Goal: Contribute content

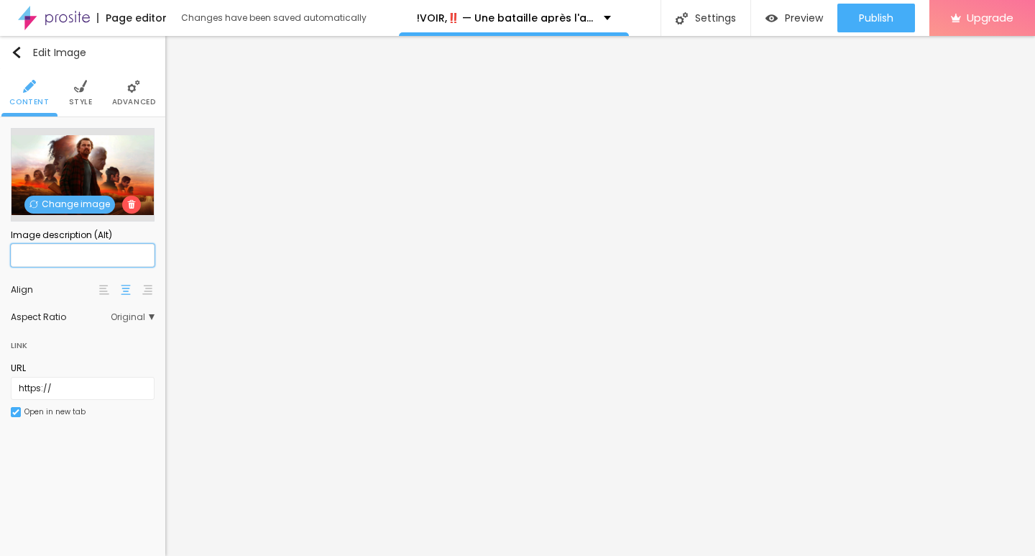
click at [57, 255] on input "text" at bounding box center [83, 255] width 144 height 23
click at [29, 263] on input "text" at bounding box center [83, 255] width 144 height 23
paste input "!VOIR,‼️ — Une bataille après l'autre (2025) en Streaming-VF [FR!] Complet"
type input "!VOIR,‼️ — Une bataille après l'autre (2025) en Streaming-VF [FR!] Complet"
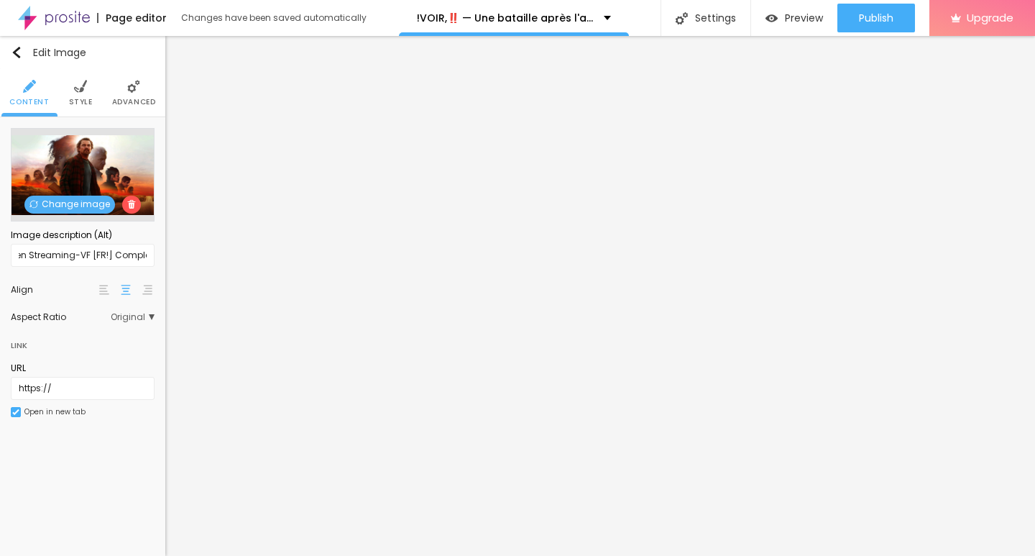
scroll to position [0, 0]
drag, startPoint x: 80, startPoint y: 390, endPoint x: 0, endPoint y: 447, distance: 97.9
click at [0, 447] on div "Edit Image Content Style Advanced Change image Image description (Alt) !VOIR,‼️…" at bounding box center [82, 296] width 165 height 520
paste input "[DOMAIN_NAME]/fr/movie/1054867/pro"
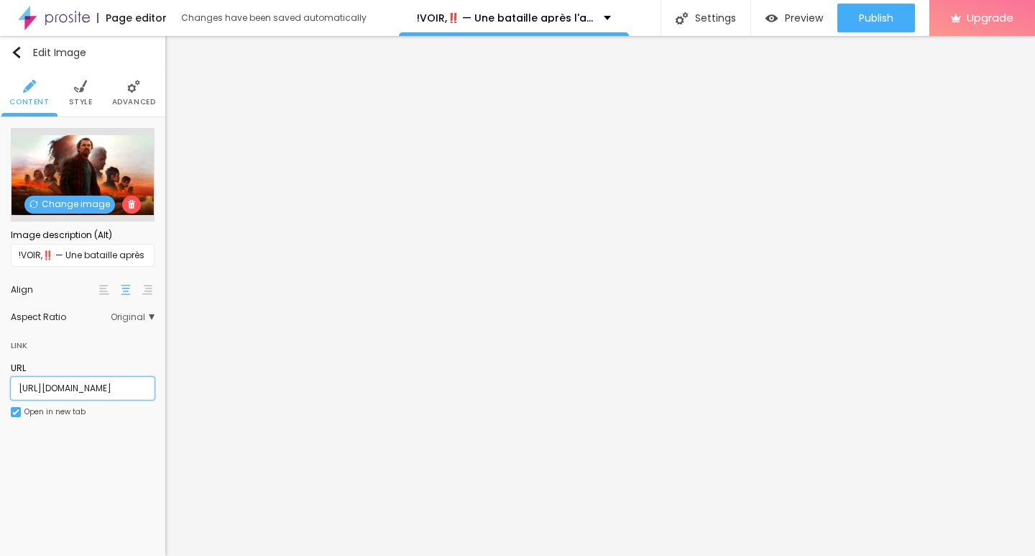
type input "[URL][DOMAIN_NAME]"
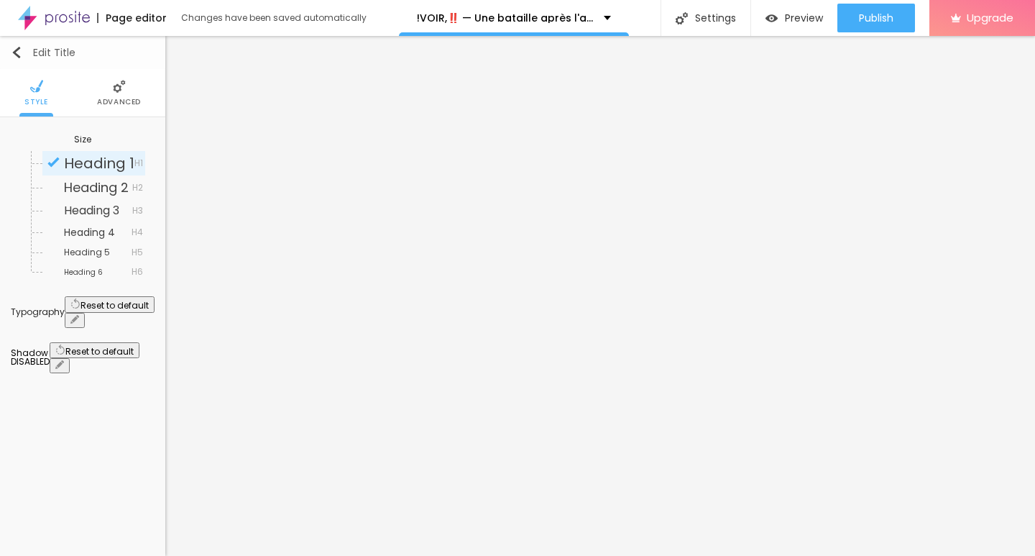
click at [14, 60] on button "Edit Title" at bounding box center [82, 52] width 165 height 33
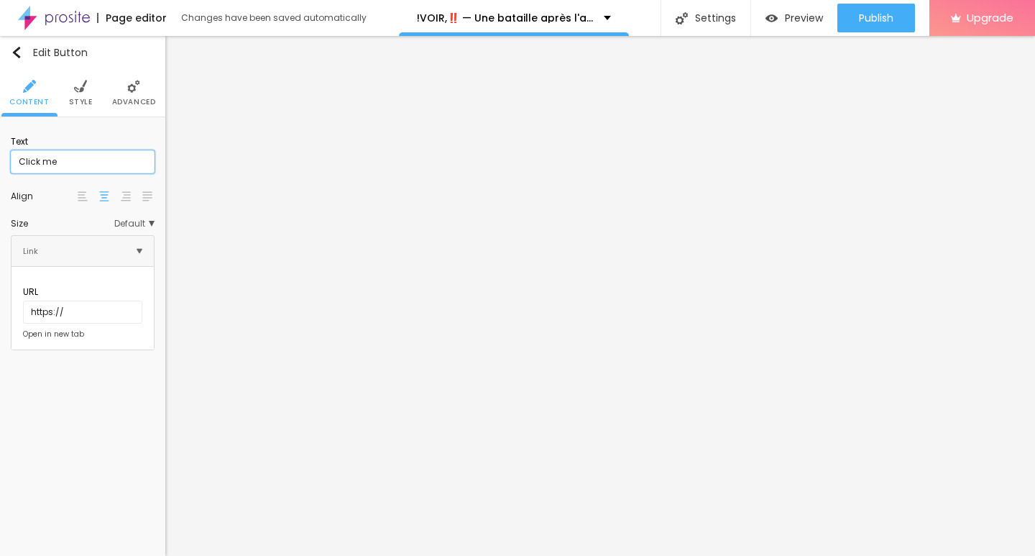
scroll to position [1, 0]
drag, startPoint x: 69, startPoint y: 158, endPoint x: 0, endPoint y: 227, distance: 97.6
click at [0, 216] on div "Text Click me Align Size Default Small Default Big Link URL https:// Open in ne…" at bounding box center [82, 239] width 165 height 244
paste input "➥ Voir Film » Une bataille après l'autre (2025) Streaming VF-HD"
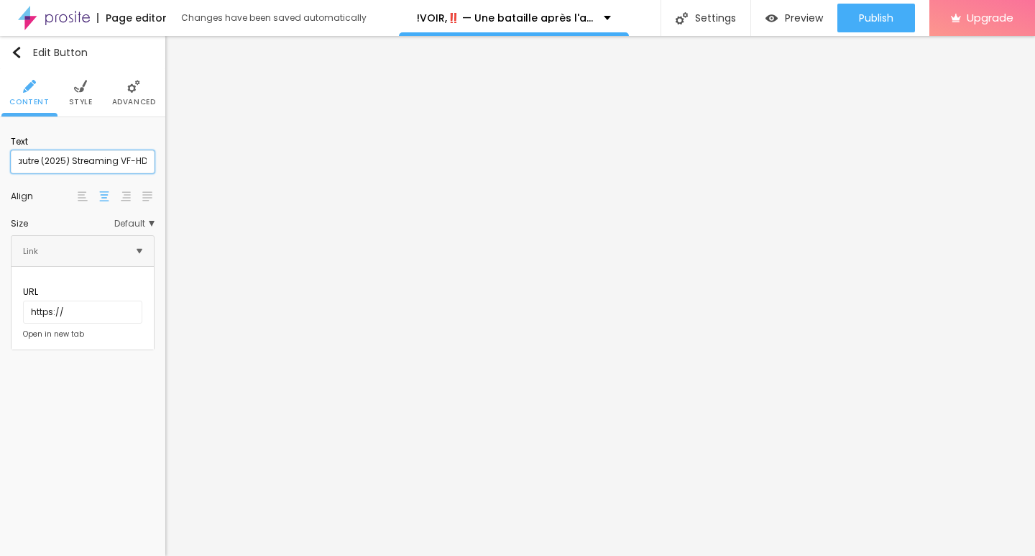
type input "➥ Voir Film » Une bataille après l'autre (2025) Streaming VF-HD"
click at [78, 189] on div at bounding box center [82, 196] width 14 height 17
drag, startPoint x: 98, startPoint y: 297, endPoint x: 15, endPoint y: 317, distance: 85.8
click at [23, 317] on div "URL https://" at bounding box center [82, 304] width 119 height 52
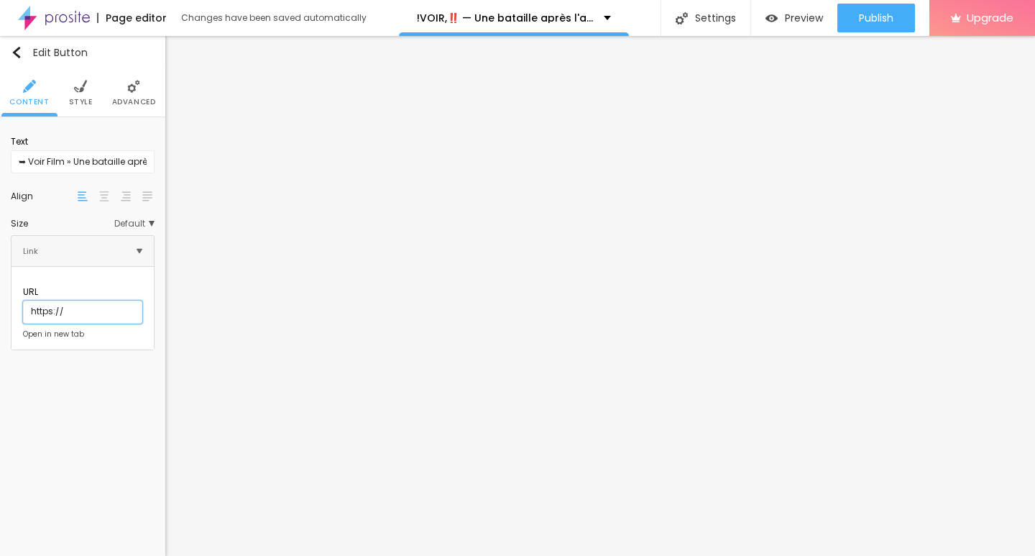
paste input "[DOMAIN_NAME]/fr/movie/1054867/pro"
type input "[URL][DOMAIN_NAME]"
click at [24, 55] on div "Edit Button" at bounding box center [49, 52] width 77 height 11
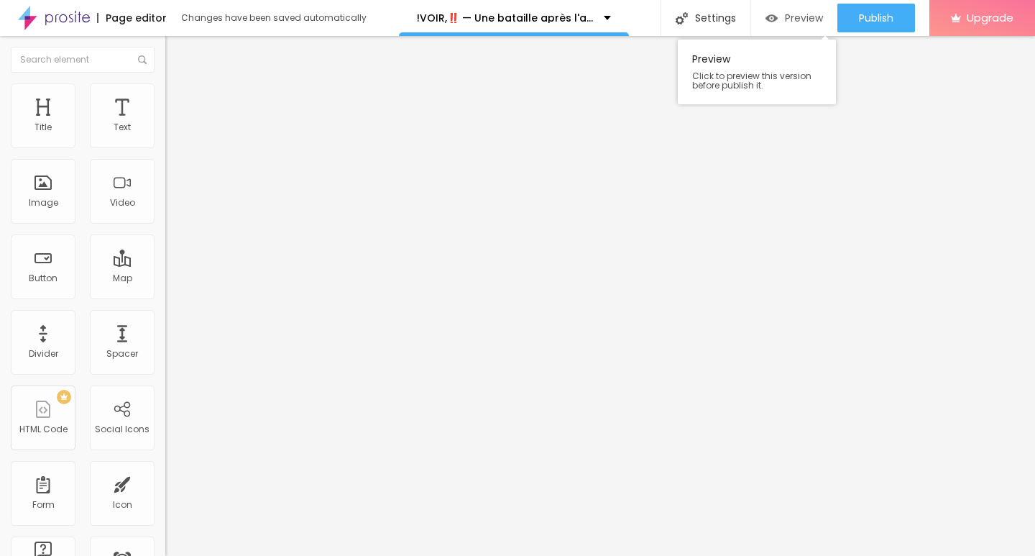
click at [803, 9] on div "Preview" at bounding box center [793, 18] width 57 height 29
